Goal: Task Accomplishment & Management: Manage account settings

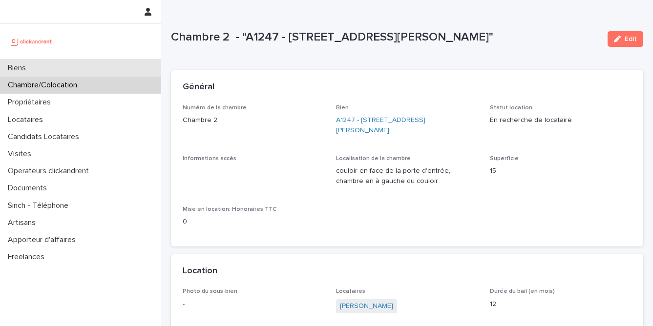
click at [108, 70] on div "Biens" at bounding box center [80, 68] width 161 height 17
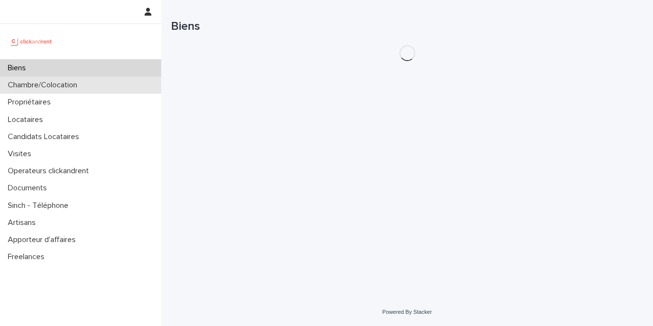
click at [101, 86] on div "Chambre/Colocation" at bounding box center [80, 85] width 161 height 17
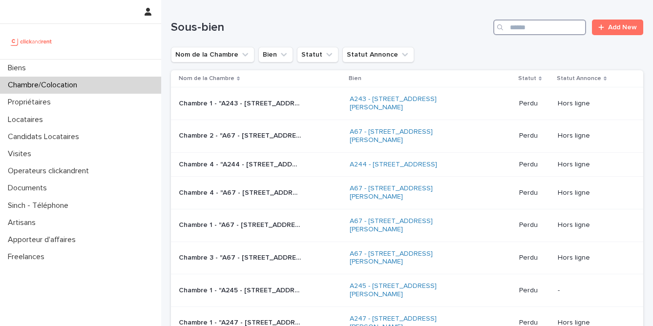
click at [548, 31] on input "Search" at bounding box center [539, 28] width 93 height 16
paste input "**********"
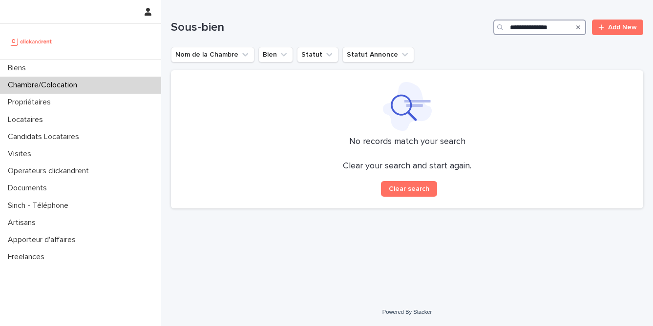
type input "**********"
click at [581, 28] on div "Search" at bounding box center [578, 28] width 16 height 16
click at [578, 27] on icon "Search" at bounding box center [578, 27] width 4 height 6
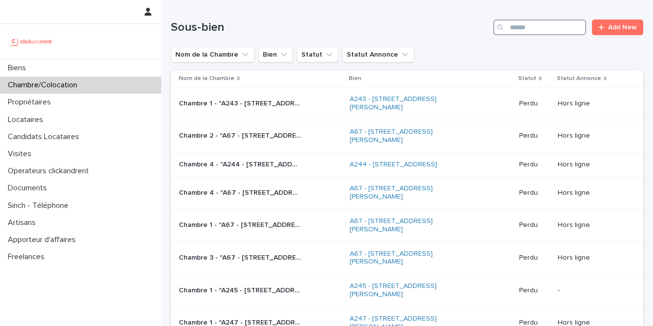
click at [577, 27] on input "Search" at bounding box center [539, 28] width 93 height 16
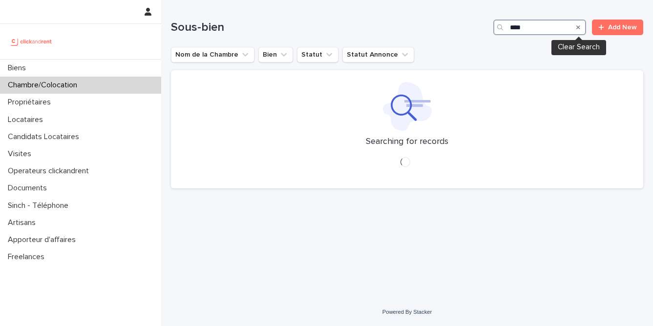
type input "*****"
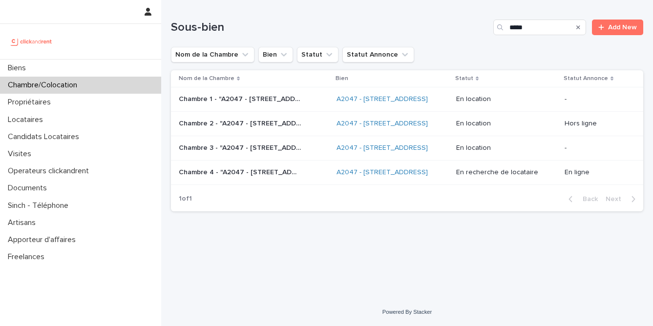
click at [273, 149] on p "Chambre 3 - "A2047 - 296 Rue Riolan, Amiens 80000"" at bounding box center [241, 147] width 124 height 10
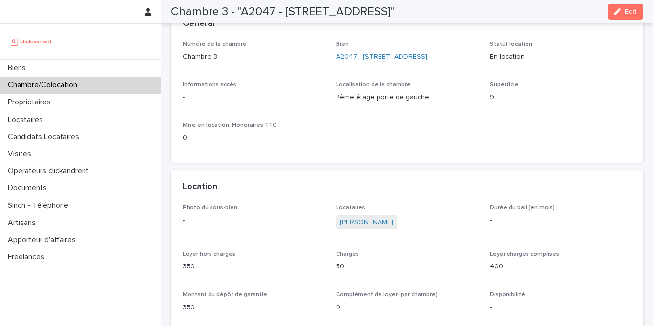
scroll to position [62, 0]
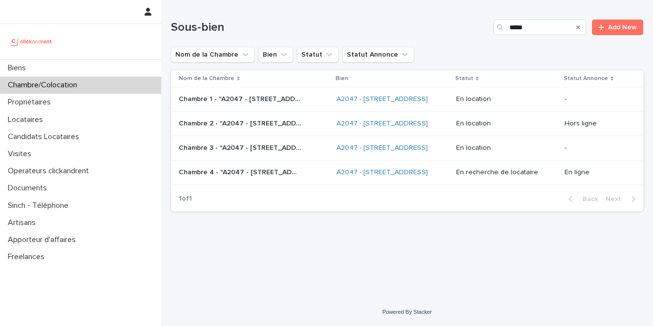
click at [250, 122] on p "Chambre 2 - "A2047 - 296 Rue Riolan, Amiens 80000"" at bounding box center [241, 123] width 124 height 10
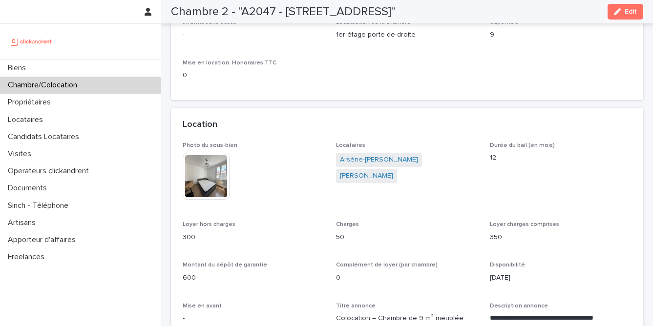
scroll to position [125, 0]
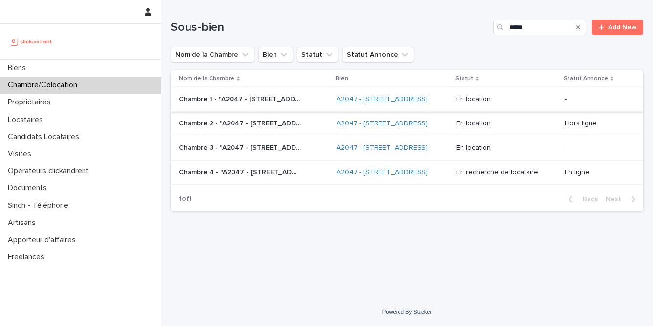
click at [358, 102] on link "A2047 - 296 Rue Riolan, Amiens 80000" at bounding box center [381, 99] width 91 height 8
click at [264, 97] on p "Chambre 1 - "A2047 - 296 Rue Riolan, Amiens 80000"" at bounding box center [241, 98] width 124 height 10
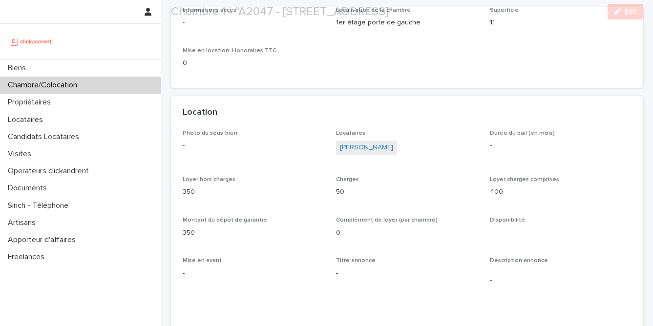
scroll to position [163, 0]
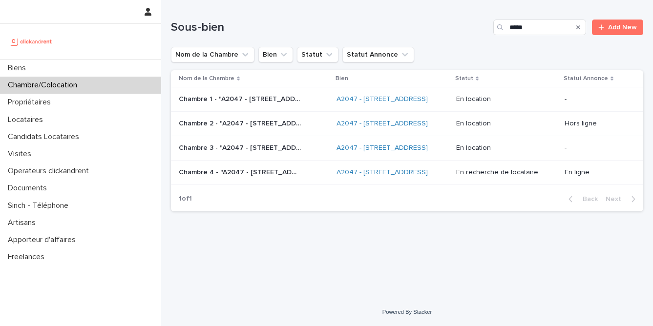
click at [271, 145] on p "Chambre 3 - "A2047 - 296 Rue Riolan, Amiens 80000"" at bounding box center [241, 147] width 124 height 10
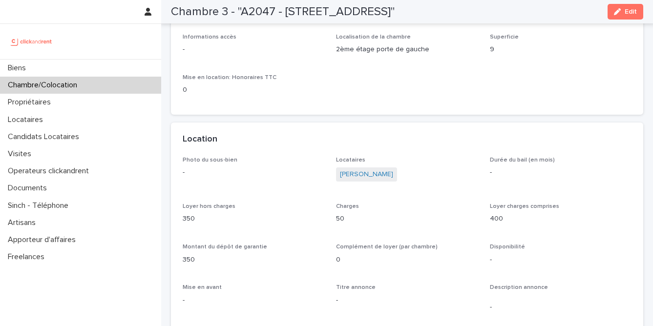
scroll to position [107, 0]
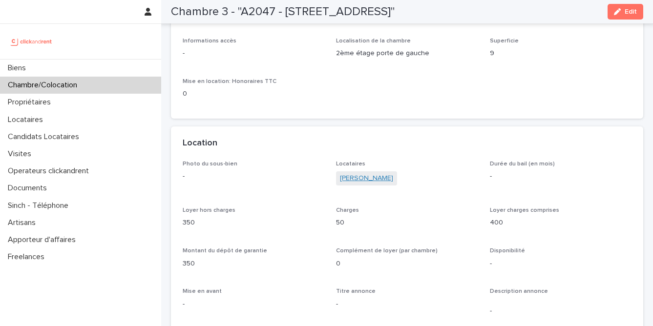
click at [366, 180] on link "Julien Gauffre" at bounding box center [366, 178] width 53 height 10
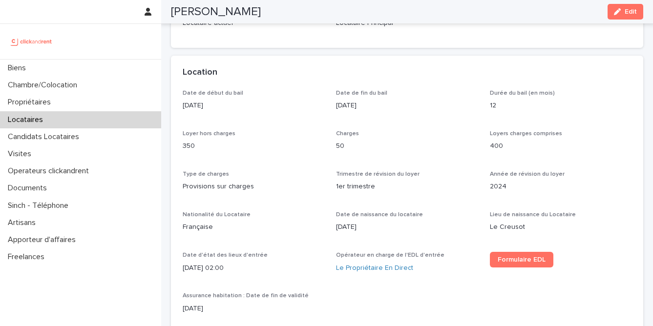
scroll to position [250, 0]
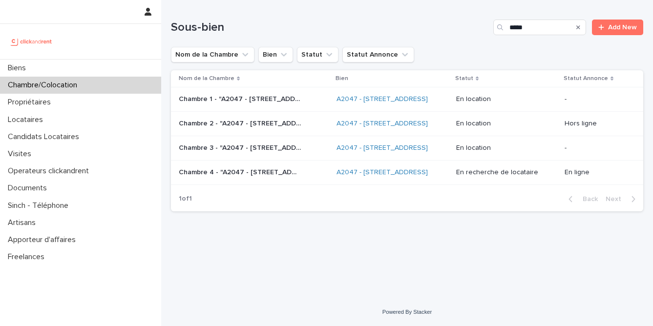
click at [255, 146] on p "Chambre 3 - "A2047 - 296 Rue Riolan, Amiens 80000"" at bounding box center [241, 147] width 124 height 10
click at [274, 101] on p "Chambre 1 - "A2047 - 296 Rue Riolan, Amiens 80000"" at bounding box center [241, 98] width 124 height 10
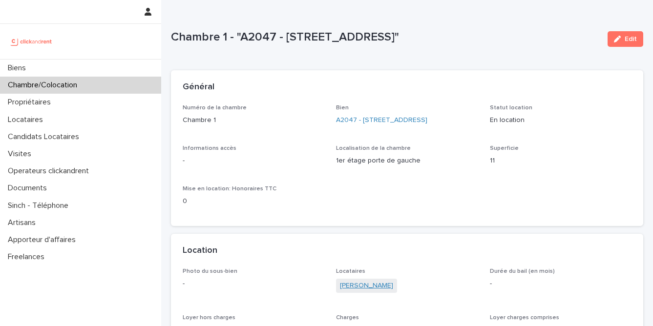
click at [372, 286] on link "Marjorie Pageot" at bounding box center [366, 286] width 53 height 10
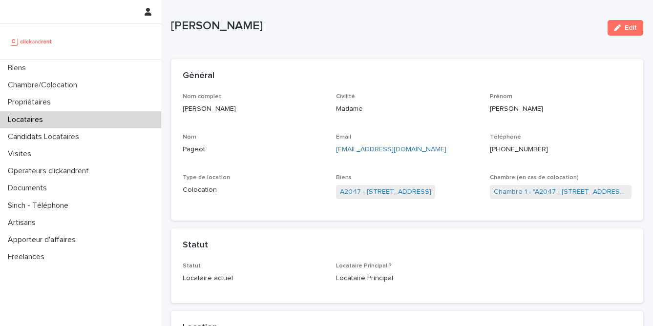
scroll to position [16, 0]
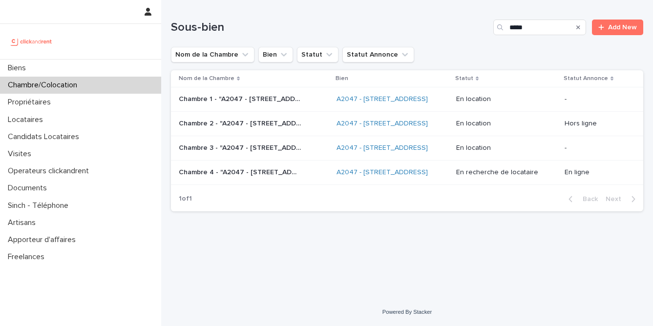
click at [246, 155] on div "Chambre 3 - "A2047 - 296 Rue Riolan, Amiens 80000" Chambre 3 - "A2047 - 296 Rue…" at bounding box center [254, 148] width 150 height 16
click at [265, 167] on p "Chambre 4 - "A2047 - 296 Rue Riolan, Amiens 80000"" at bounding box center [241, 171] width 124 height 10
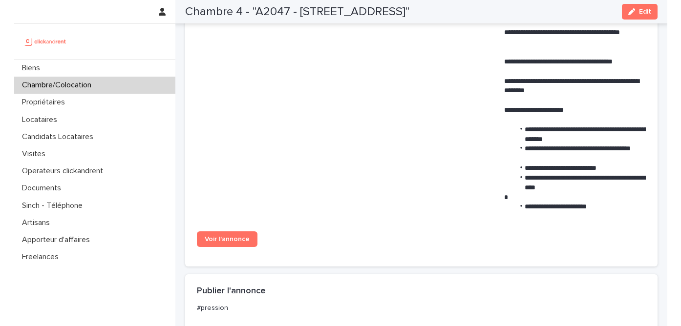
scroll to position [598, 0]
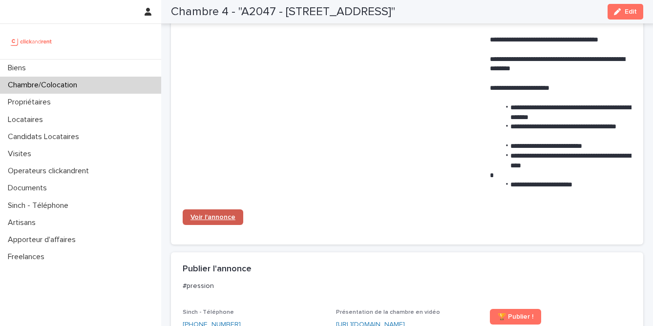
click at [208, 218] on span "Voir l'annonce" at bounding box center [212, 217] width 45 height 7
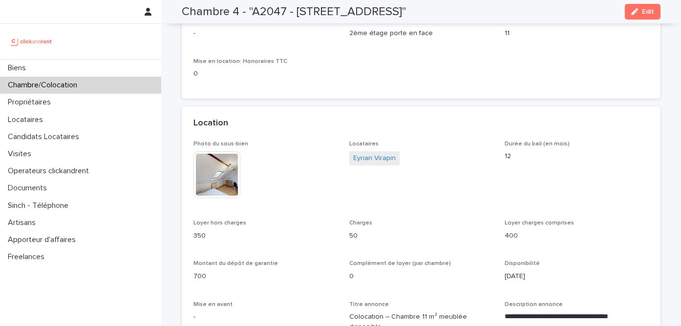
scroll to position [0, 0]
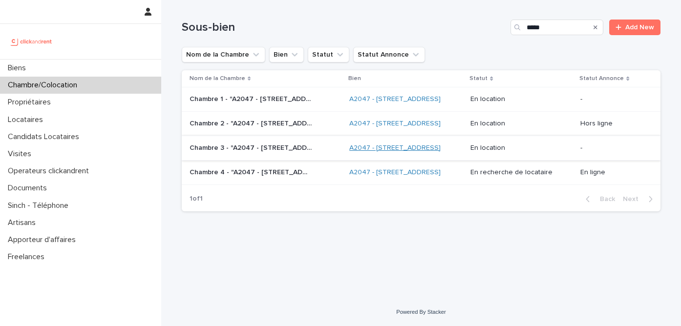
click at [417, 150] on link "A2047 - 296 Rue Riolan, Amiens 80000" at bounding box center [394, 148] width 91 height 8
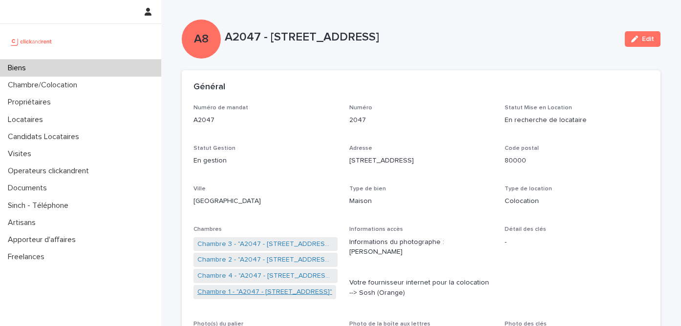
click at [262, 293] on link "Chambre 1 - "A2047 - 296 Rue Riolan, Amiens 80000"" at bounding box center [264, 292] width 135 height 10
click at [249, 278] on link "Chambre 3 - "A2047 - 296 Rue Riolan, Amiens 80000"" at bounding box center [265, 276] width 136 height 10
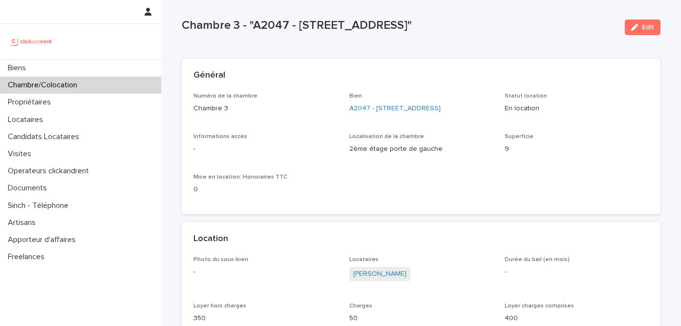
scroll to position [11, 0]
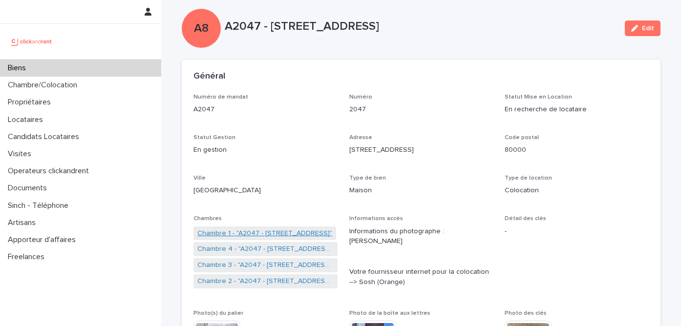
click at [270, 234] on link "Chambre 1 - "A2047 - 296 Rue Riolan, Amiens 80000"" at bounding box center [264, 233] width 135 height 10
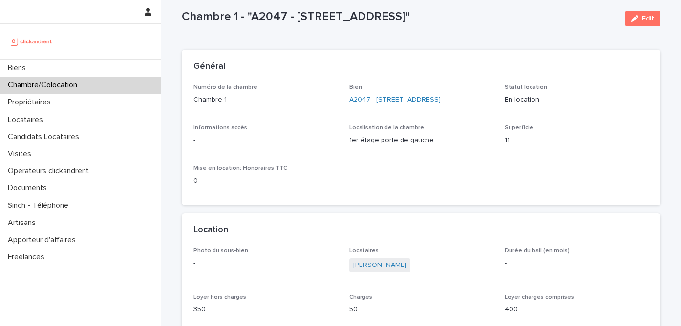
scroll to position [20, 0]
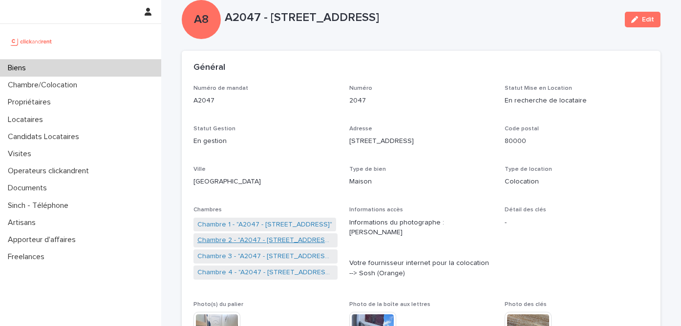
click at [240, 242] on link "Chambre 2 - "A2047 - 296 Rue Riolan, Amiens 80000"" at bounding box center [265, 240] width 136 height 10
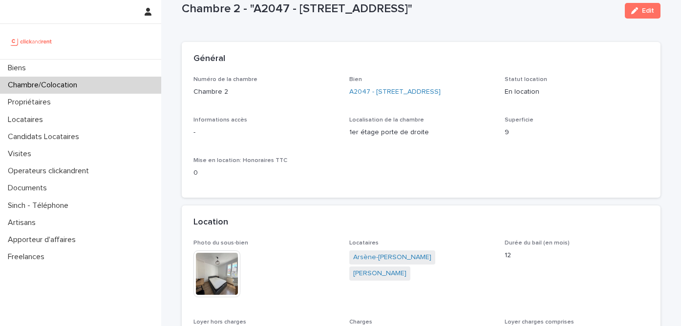
scroll to position [23, 0]
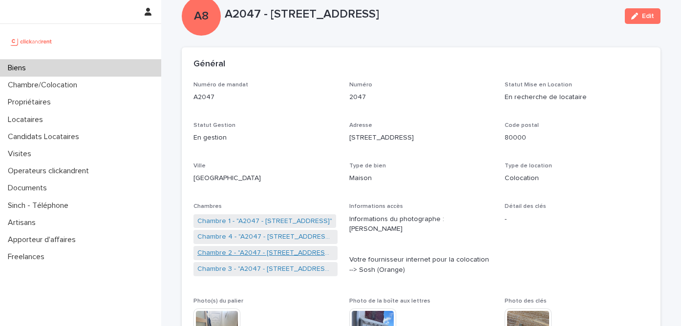
click at [266, 251] on link "Chambre 2 - "A2047 - 296 Rue Riolan, Amiens 80000"" at bounding box center [265, 253] width 136 height 10
click at [256, 271] on link "Chambre 3 - "A2047 - 296 Rue Riolan, Amiens 80000"" at bounding box center [265, 269] width 136 height 10
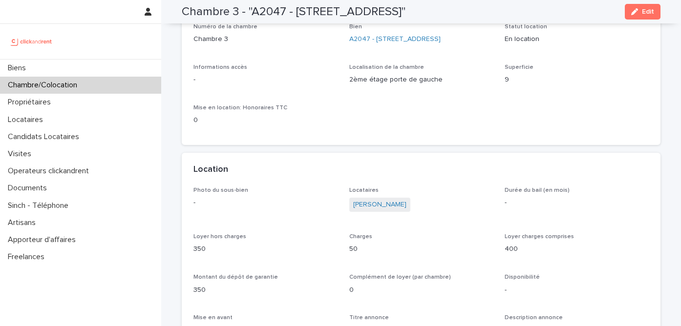
scroll to position [81, 0]
click at [357, 209] on link "Julien Gauffre" at bounding box center [379, 205] width 53 height 10
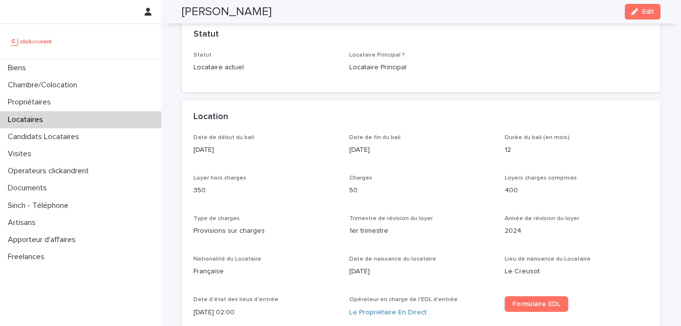
scroll to position [217, 0]
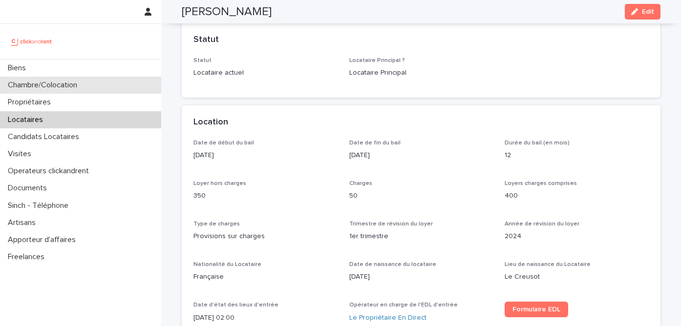
click at [126, 91] on div "Chambre/Colocation" at bounding box center [80, 85] width 161 height 17
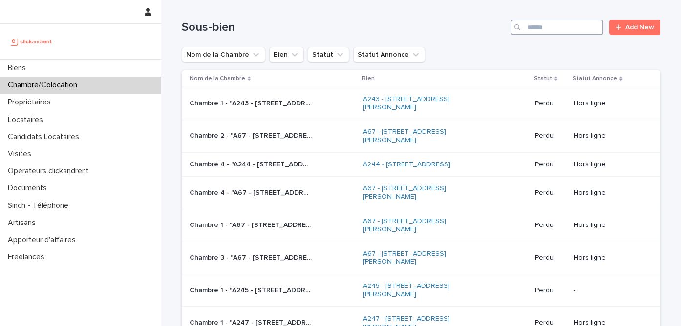
click at [548, 24] on input "Search" at bounding box center [556, 28] width 93 height 16
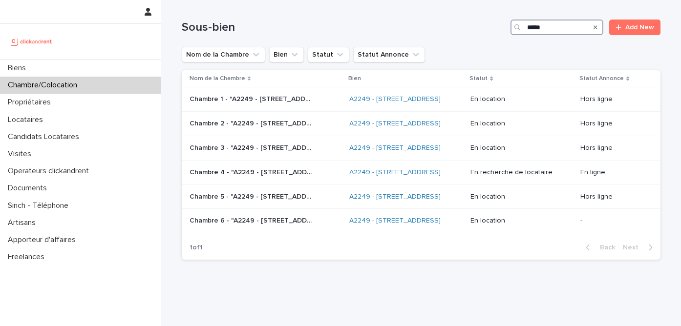
type input "*****"
click at [263, 177] on p "Chambre 4 - "A2249 - 14 Rue de la Fontaine, Torcy 77200"" at bounding box center [251, 171] width 124 height 10
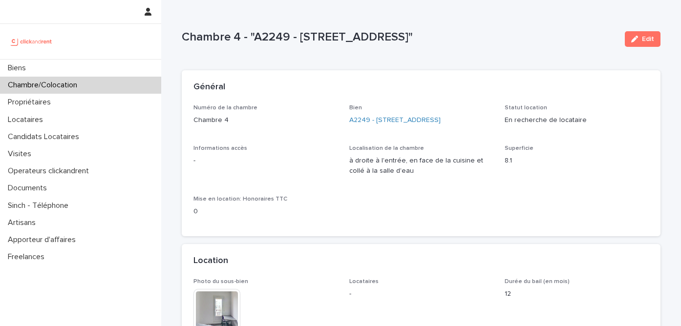
click at [50, 85] on p "Chambre/Colocation" at bounding box center [44, 85] width 81 height 9
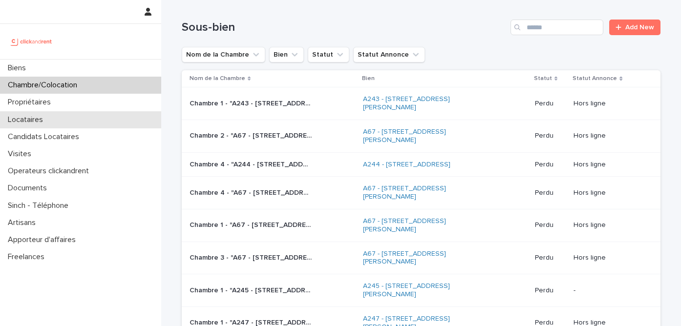
click at [90, 120] on div "Locataires" at bounding box center [80, 119] width 161 height 17
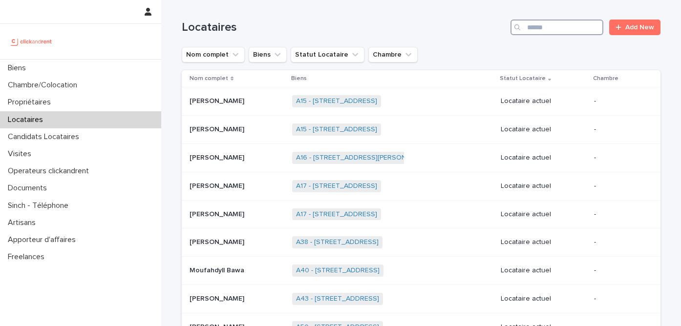
click at [560, 31] on input "Search" at bounding box center [556, 28] width 93 height 16
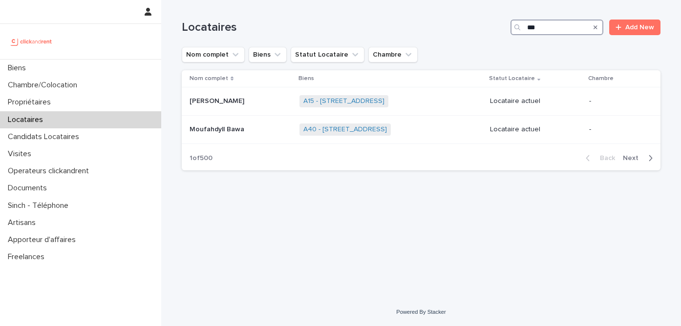
type input "****"
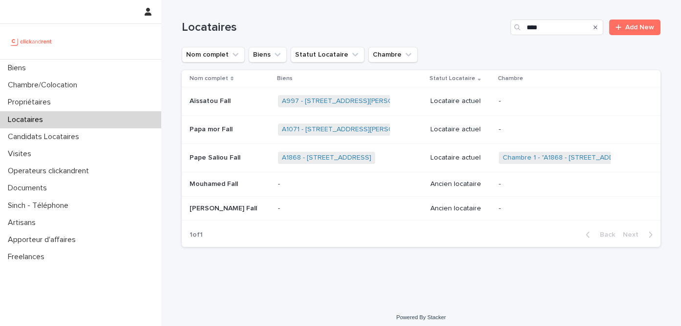
click at [226, 161] on p "Pape Saliou Fall" at bounding box center [215, 157] width 53 height 10
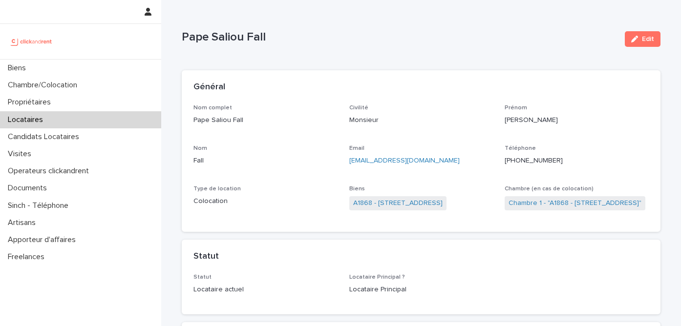
click at [528, 161] on ringoverc2c-number-84e06f14122c "+33753481453" at bounding box center [533, 160] width 58 height 7
click at [76, 90] on p "Chambre/Colocation" at bounding box center [44, 85] width 81 height 9
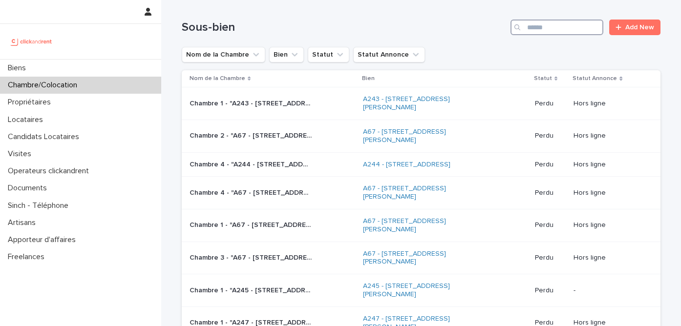
click at [566, 34] on input "Search" at bounding box center [556, 28] width 93 height 16
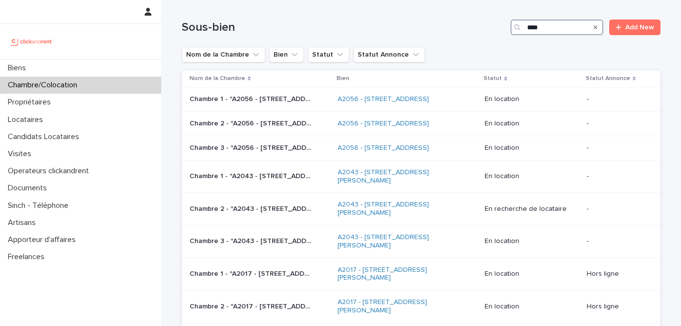
type input "*****"
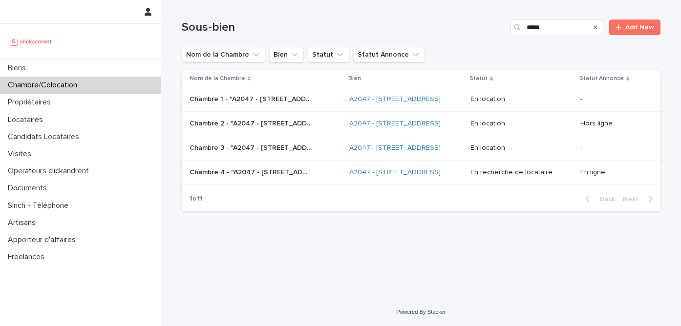
click at [308, 125] on p "Chambre 2 - "A2047 - 296 Rue Riolan, Amiens 80000"" at bounding box center [251, 123] width 124 height 10
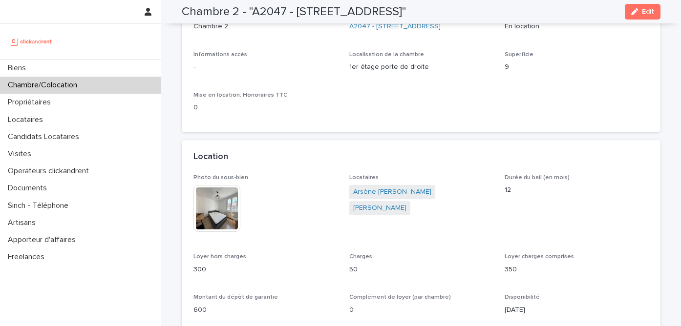
scroll to position [90, 0]
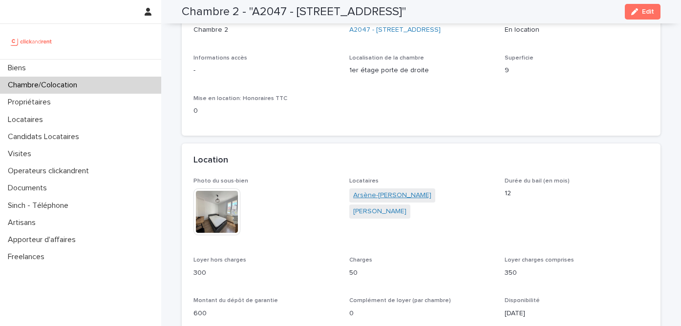
click at [390, 194] on link "Arsène-Junior Bikoue" at bounding box center [392, 195] width 78 height 10
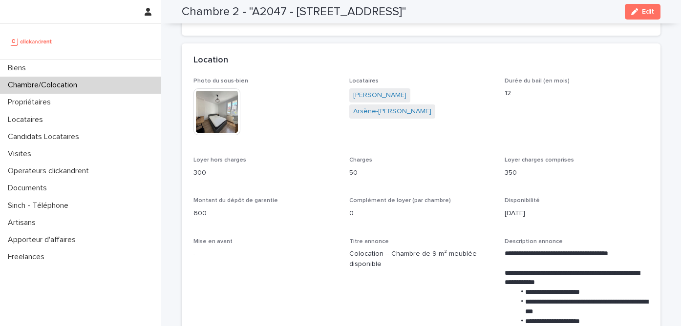
scroll to position [194, 0]
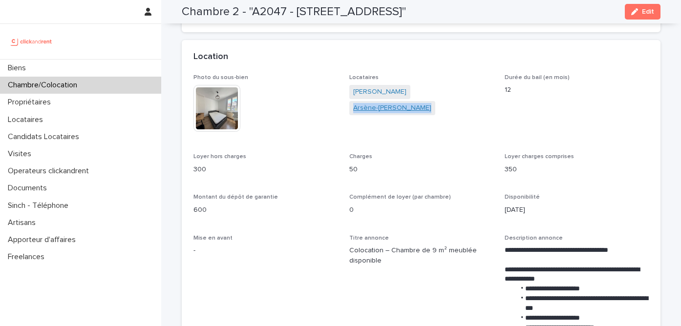
drag, startPoint x: 479, startPoint y: 92, endPoint x: 410, endPoint y: 96, distance: 68.9
click at [410, 96] on div "Lokchiri Léanne Arsène-Junior Bikoue" at bounding box center [421, 101] width 144 height 32
copy link "Arsène-Junior Bikoue"
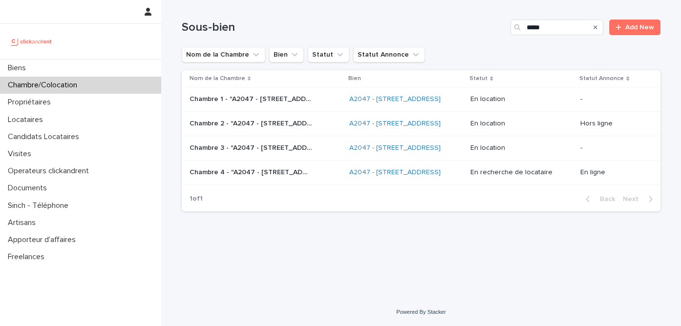
click at [275, 174] on p "Chambre 4 - "A2047 - 296 Rue Riolan, Amiens 80000"" at bounding box center [251, 171] width 124 height 10
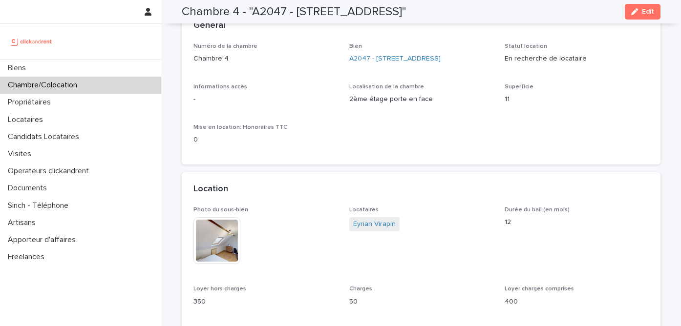
scroll to position [61, 0]
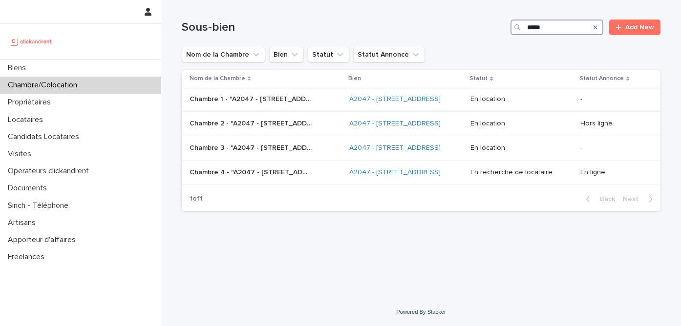
click at [571, 26] on input "*****" at bounding box center [556, 28] width 93 height 16
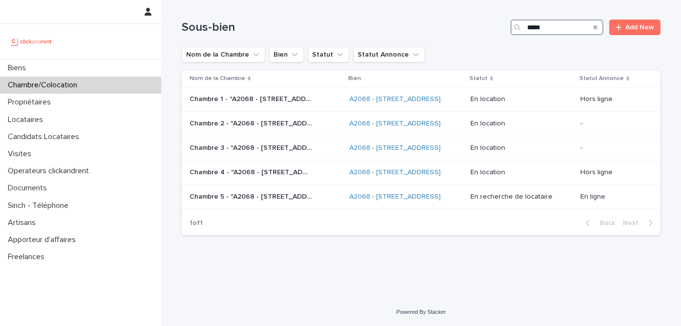
type input "*****"
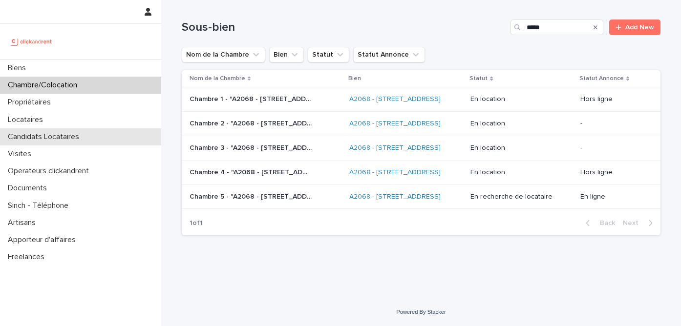
click at [78, 135] on p "Candidats Locataires" at bounding box center [45, 136] width 83 height 9
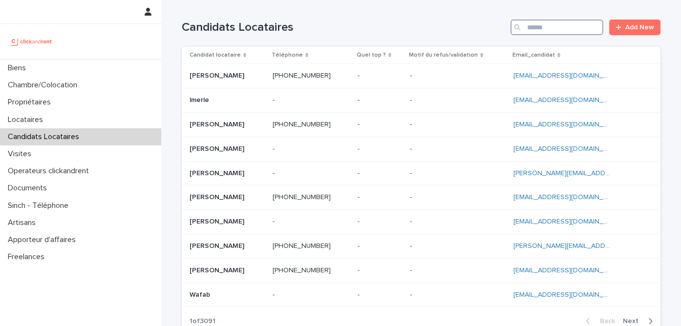
click at [562, 26] on input "Search" at bounding box center [556, 28] width 93 height 16
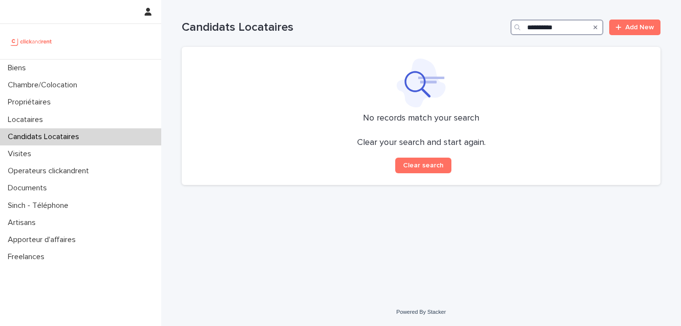
click at [560, 31] on input "**********" at bounding box center [556, 28] width 93 height 16
paste input "Search"
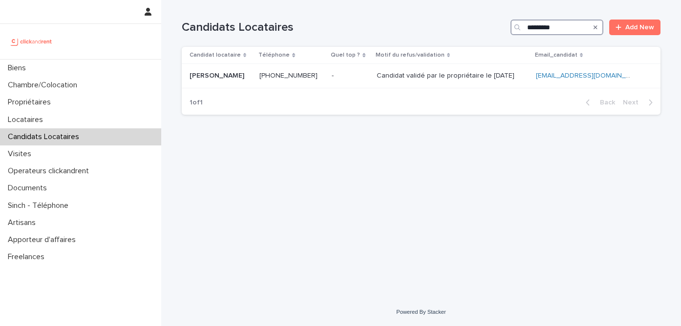
type input "*********"
click at [395, 79] on p "Candidat validé par le propriétaire le [DATE]" at bounding box center [446, 75] width 140 height 10
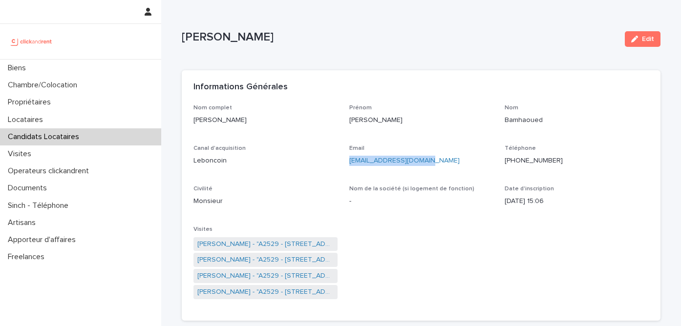
drag, startPoint x: 438, startPoint y: 163, endPoint x: 347, endPoint y: 160, distance: 91.8
click at [347, 160] on div "Nom complet Ismail Bamhaoued Prénom Ismail Nom Bamhaoued Canal d'acquisition Le…" at bounding box center [420, 206] width 455 height 205
copy link "[EMAIL_ADDRESS][DOMAIN_NAME]"
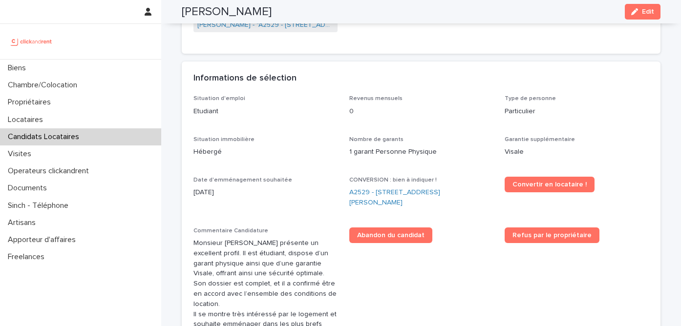
scroll to position [269, 0]
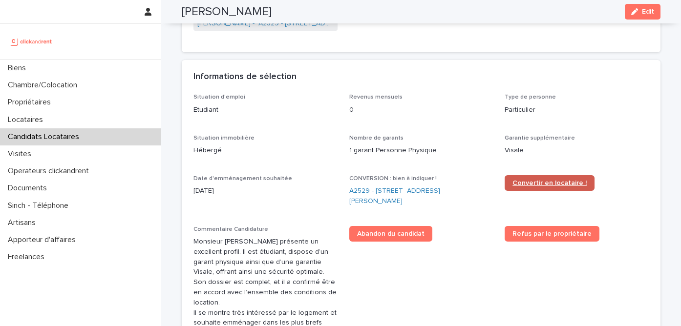
click at [529, 187] on link "Convertir en locataire !" at bounding box center [549, 183] width 90 height 16
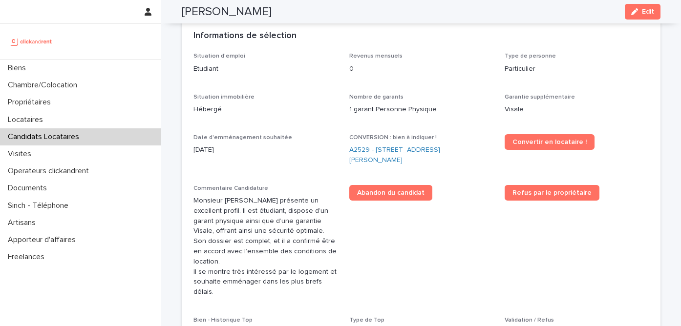
scroll to position [310, 0]
click at [63, 121] on div "Locataires" at bounding box center [80, 119] width 161 height 17
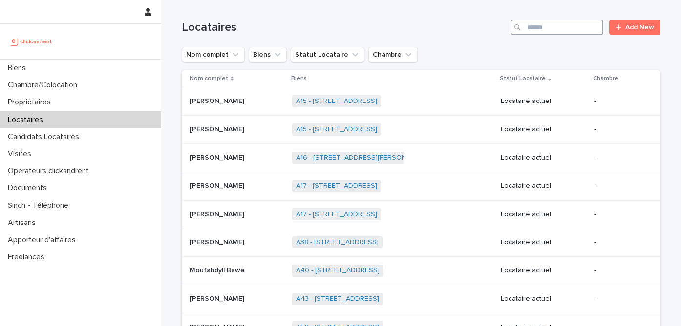
click at [551, 32] on input "Search" at bounding box center [556, 28] width 93 height 16
paste input "**********"
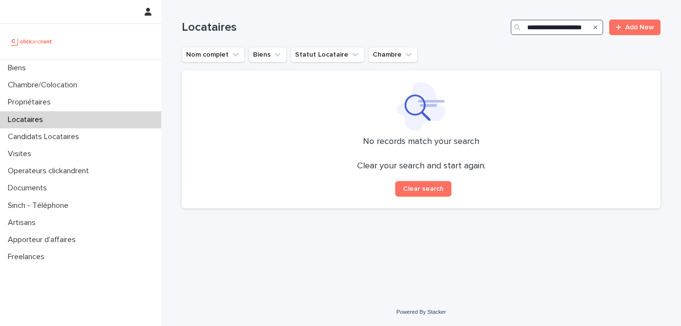
scroll to position [0, 22]
drag, startPoint x: 553, startPoint y: 29, endPoint x: 604, endPoint y: 27, distance: 51.8
click at [604, 27] on div "**********" at bounding box center [421, 28] width 478 height 16
drag, startPoint x: 537, startPoint y: 29, endPoint x: 477, endPoint y: 31, distance: 60.6
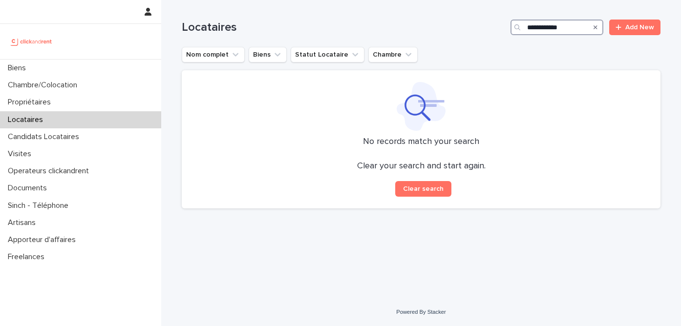
click at [477, 31] on div "**********" at bounding box center [421, 28] width 478 height 16
click at [542, 30] on input "**********" at bounding box center [556, 28] width 93 height 16
drag, startPoint x: 536, startPoint y: 29, endPoint x: 505, endPoint y: 30, distance: 30.3
click at [505, 29] on div "**********" at bounding box center [421, 28] width 478 height 16
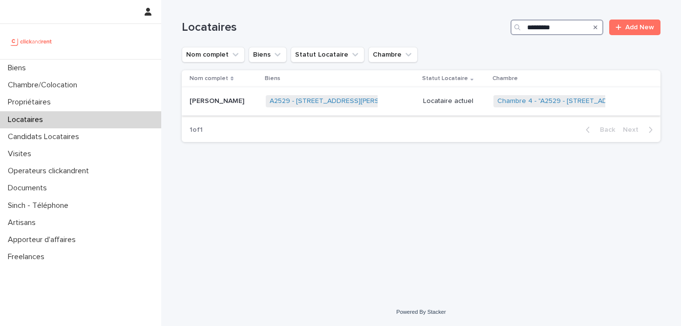
type input "*********"
click at [204, 104] on p "Ismail Bamhaoued" at bounding box center [217, 100] width 57 height 10
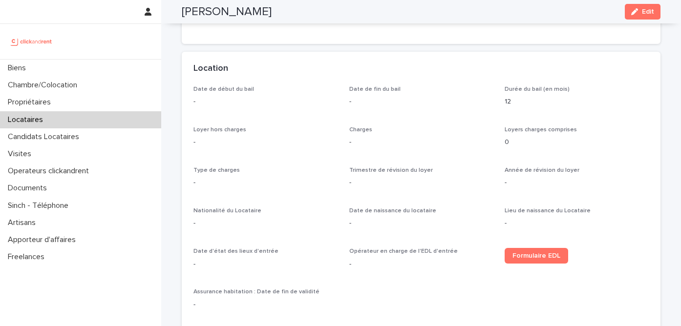
scroll to position [269, 0]
click at [534, 260] on span "Formulaire EDL" at bounding box center [536, 257] width 48 height 7
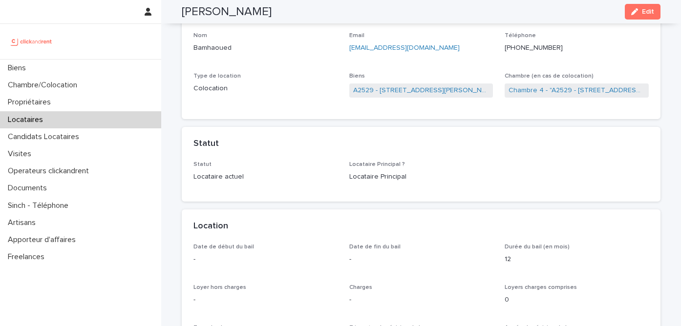
scroll to position [107, 0]
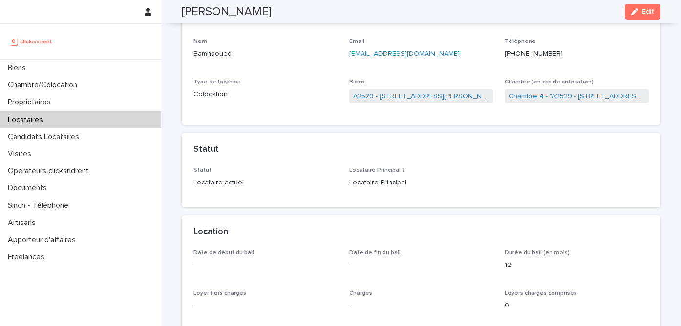
drag, startPoint x: 350, startPoint y: 102, endPoint x: 338, endPoint y: 108, distance: 13.3
click at [338, 108] on div "Nom complet Ismail Bamhaoued Civilité Monsieur Prénom Ismail Nom Bamhaoued Emai…" at bounding box center [420, 56] width 455 height 116
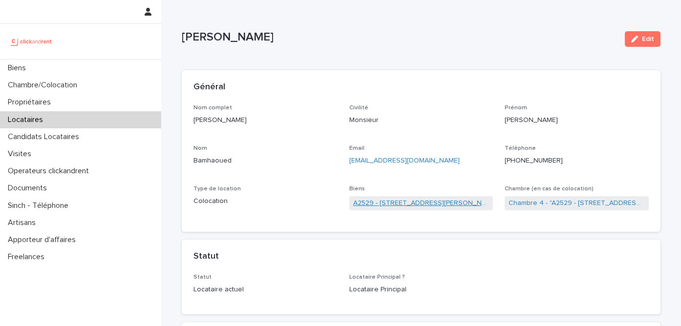
click at [396, 207] on link "A2529 - 14 rue Honoré de Balzac, Garges-lès-Gonesse 95140" at bounding box center [421, 203] width 136 height 10
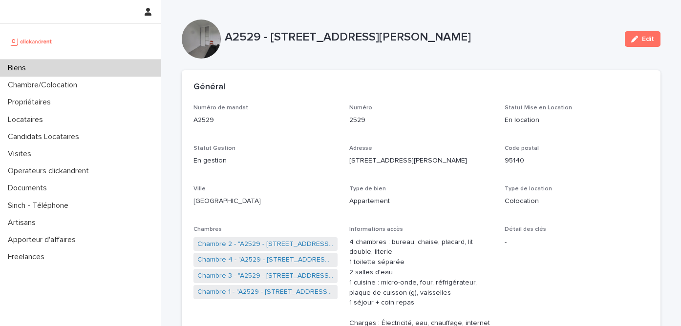
drag, startPoint x: 271, startPoint y: 39, endPoint x: 442, endPoint y: 56, distance: 171.2
click at [442, 56] on div "A2529 - 14 rue Honoré de Balzac, Garges-lès-Gonesse 95140 Edit" at bounding box center [421, 39] width 478 height 39
copy p "14 rue Honoré de Balzac, Garges-lès-Gonesse 95140"
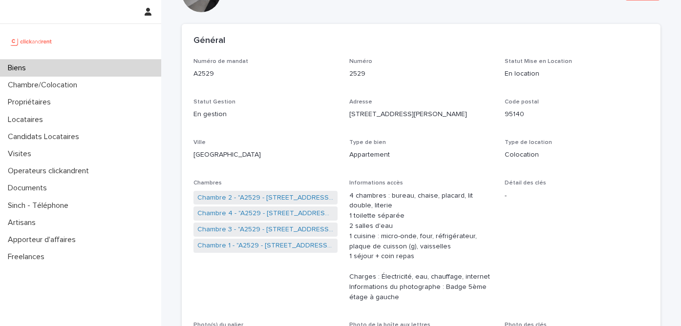
scroll to position [51, 0]
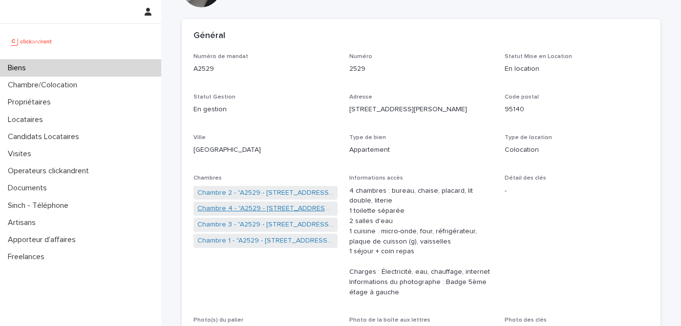
click at [264, 209] on link "Chambre 4 - "A2529 - 14 rue Honoré de Balzac, Garges-lès-Gonesse 95140"" at bounding box center [265, 209] width 136 height 10
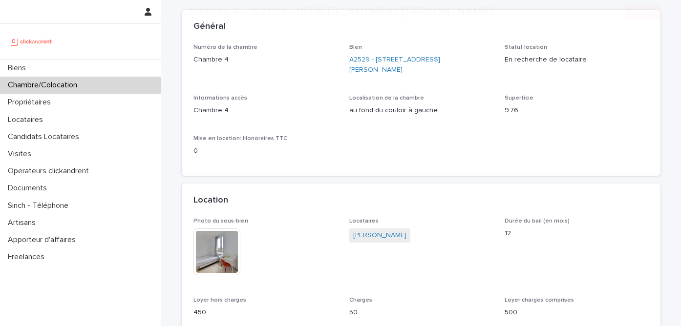
scroll to position [72, 0]
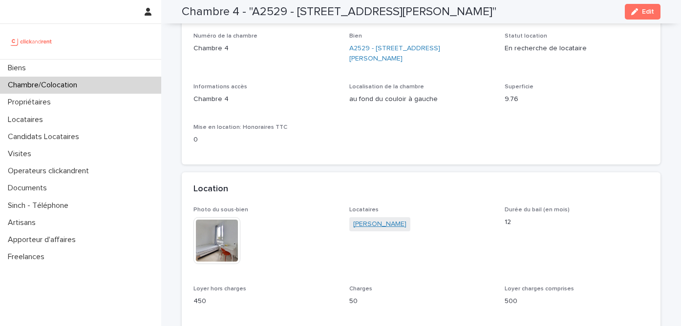
click at [401, 225] on link "Ismail Bamhaoued" at bounding box center [379, 224] width 53 height 10
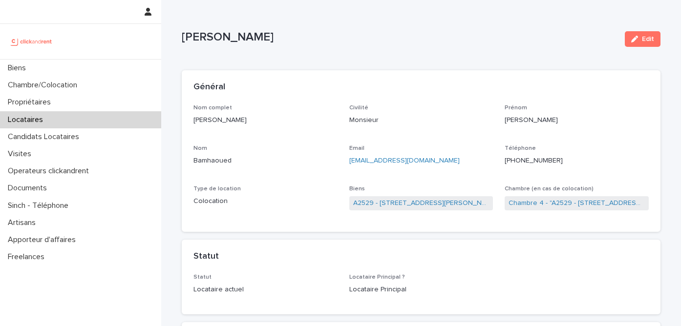
click at [437, 160] on p "[EMAIL_ADDRESS][DOMAIN_NAME]" at bounding box center [421, 161] width 144 height 10
click at [638, 45] on button "Edit" at bounding box center [642, 39] width 36 height 16
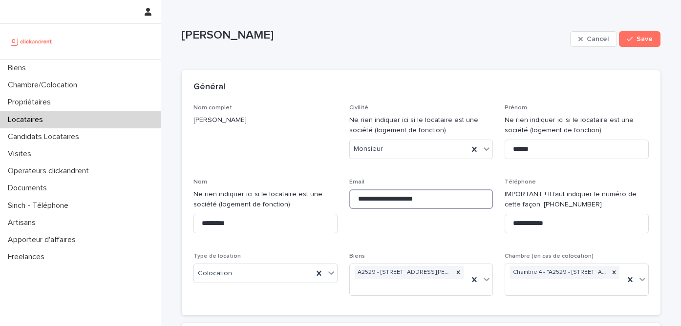
click at [405, 200] on input "**********" at bounding box center [421, 199] width 144 height 20
type input "**********"
click at [253, 34] on p "Ismail Bamhaoued" at bounding box center [374, 35] width 384 height 14
drag, startPoint x: 253, startPoint y: 34, endPoint x: 196, endPoint y: 33, distance: 57.1
click at [196, 33] on p "Ismail Bamhaoued" at bounding box center [374, 35] width 384 height 14
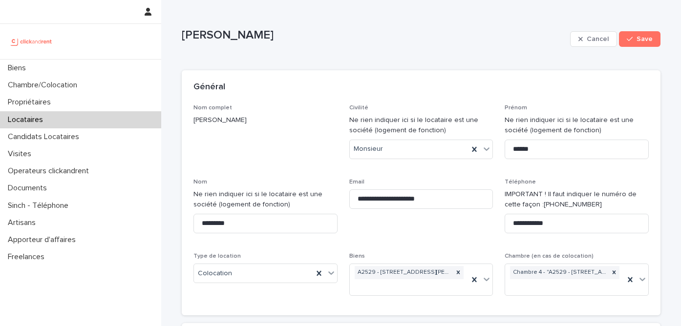
copy p "Ismail Bamhaoued"
click at [593, 44] on button "Cancel" at bounding box center [593, 39] width 47 height 16
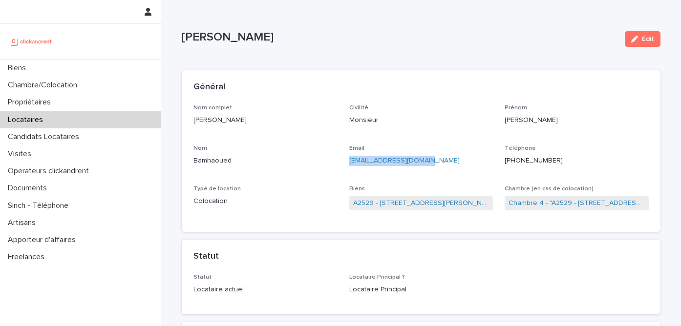
drag, startPoint x: 437, startPoint y: 158, endPoint x: 345, endPoint y: 158, distance: 92.3
click at [345, 158] on div "Nom complet Ismail Bamhaoued Civilité Monsieur Prénom Ismail Nom Bamhaoued Emai…" at bounding box center [420, 162] width 455 height 116
click at [436, 146] on p "Email" at bounding box center [421, 148] width 144 height 7
drag, startPoint x: 439, startPoint y: 157, endPoint x: 349, endPoint y: 158, distance: 89.8
click at [349, 158] on p "[EMAIL_ADDRESS][DOMAIN_NAME]" at bounding box center [421, 161] width 144 height 10
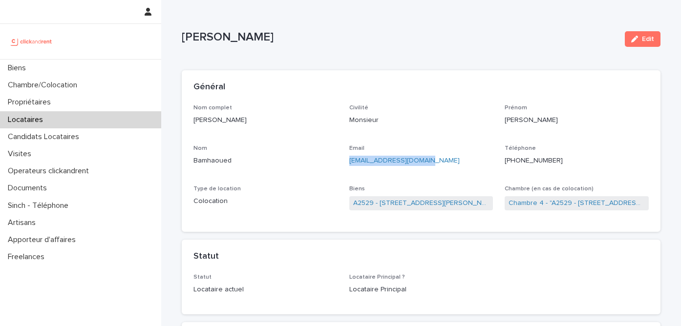
copy link "[EMAIL_ADDRESS][DOMAIN_NAME]"
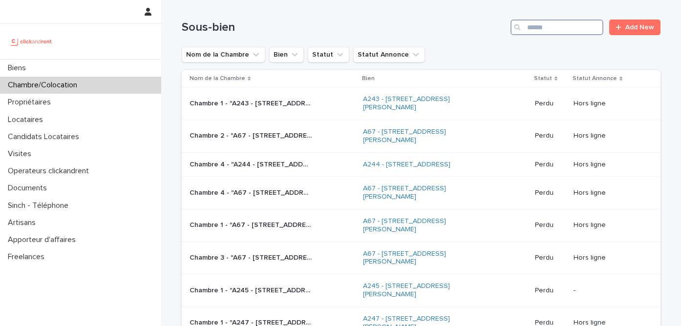
click at [540, 28] on input "Search" at bounding box center [556, 28] width 93 height 16
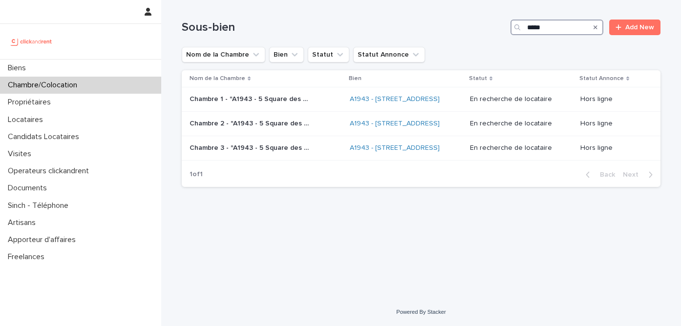
type input "*****"
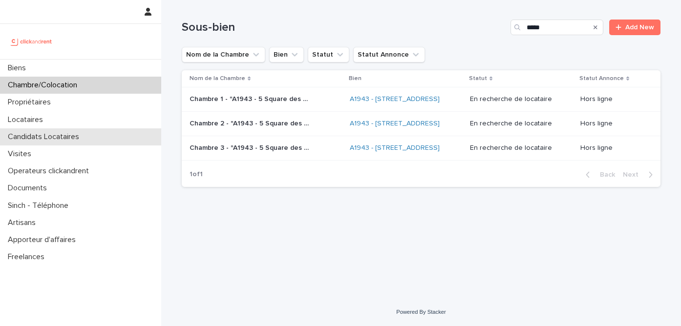
click at [44, 134] on p "Candidats Locataires" at bounding box center [45, 136] width 83 height 9
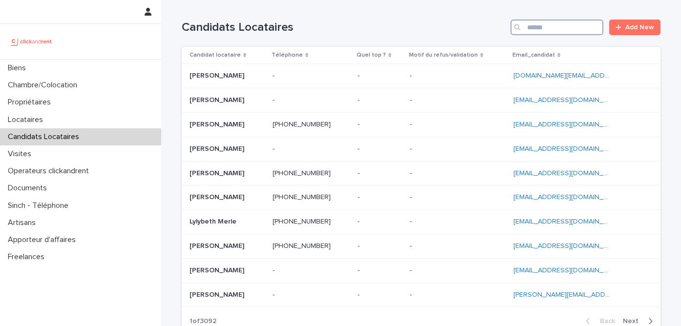
click at [549, 25] on input "Search" at bounding box center [556, 28] width 93 height 16
paste input "**********"
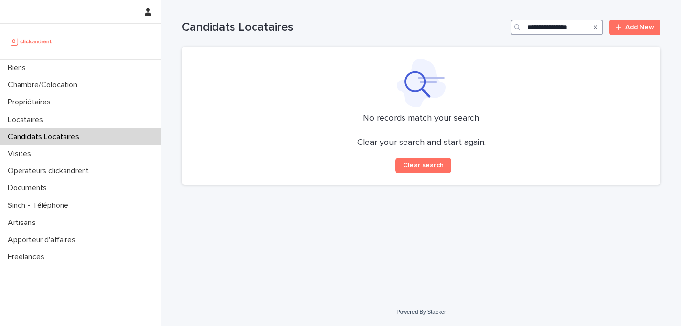
click at [540, 27] on input "**********" at bounding box center [556, 28] width 93 height 16
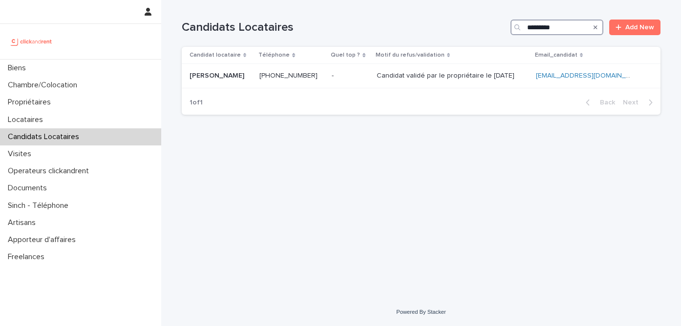
type input "*********"
